Goal: Navigation & Orientation: Go to known website

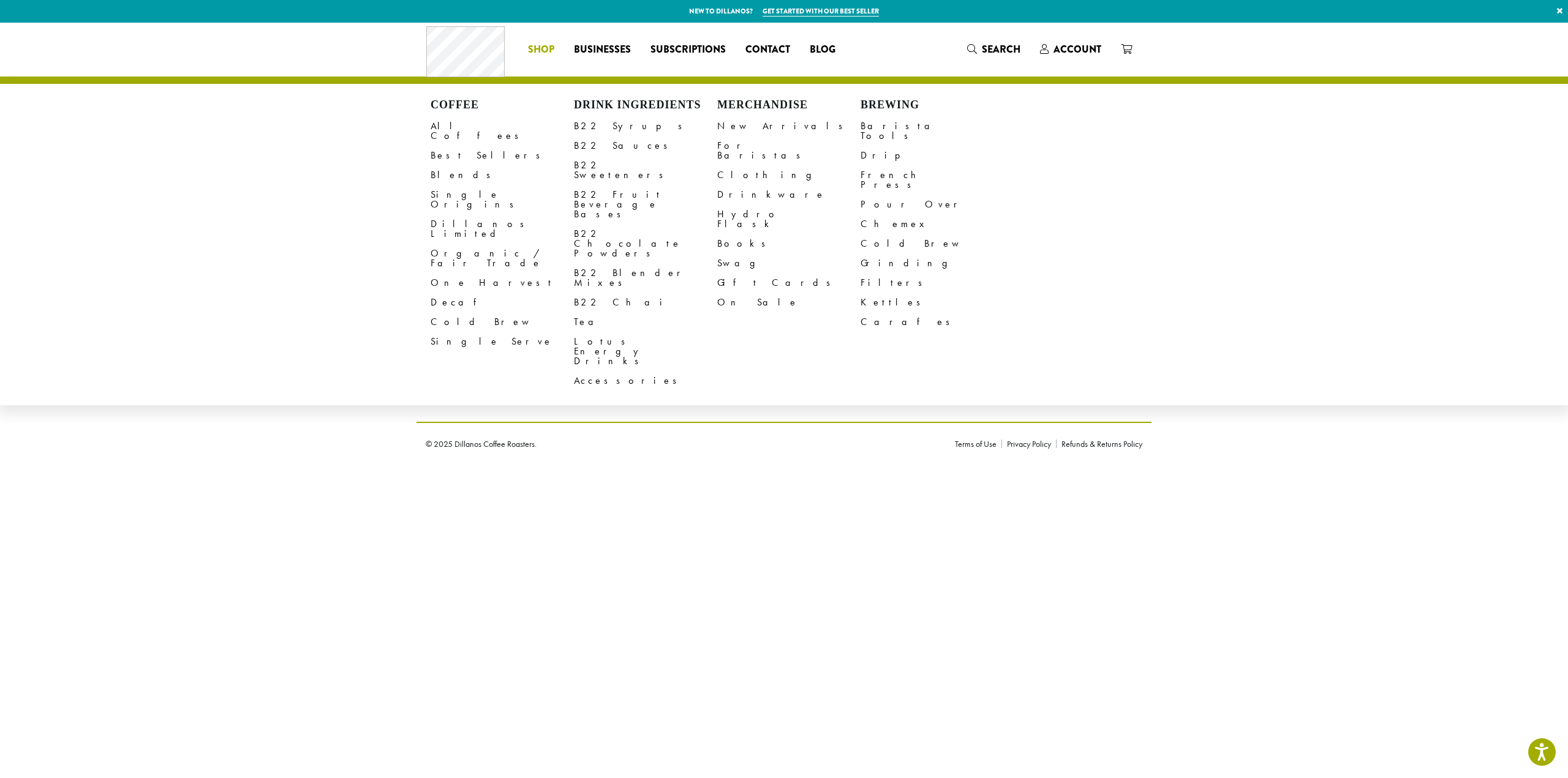
click at [244, 465] on html "For screen-reader mode - click the first button of the website Accessibility Sc…" at bounding box center [784, 232] width 1568 height 465
